Goal: Navigation & Orientation: Find specific page/section

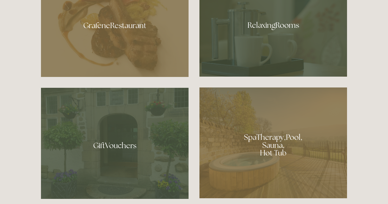
scroll to position [398, 0]
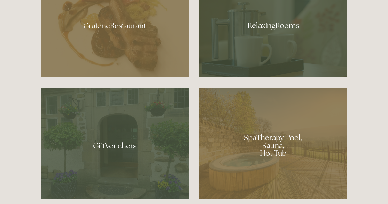
click at [113, 27] on div at bounding box center [114, 24] width 147 height 108
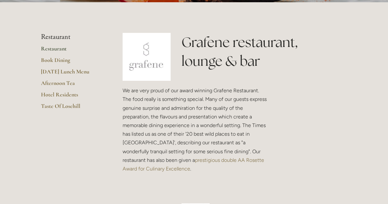
scroll to position [132, 0]
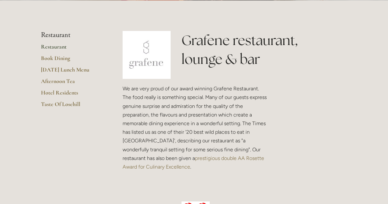
click at [61, 47] on link "Restaurant" at bounding box center [71, 49] width 61 height 12
